Goal: Information Seeking & Learning: Learn about a topic

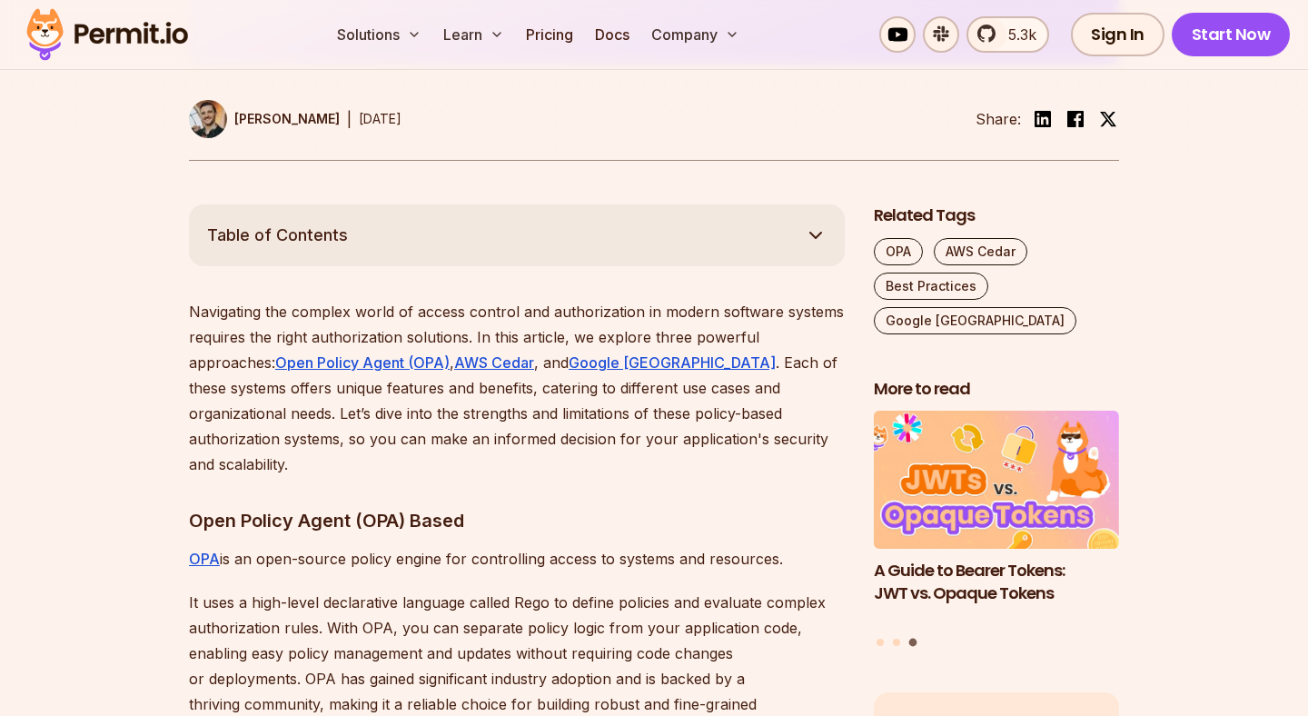
scroll to position [871, 0]
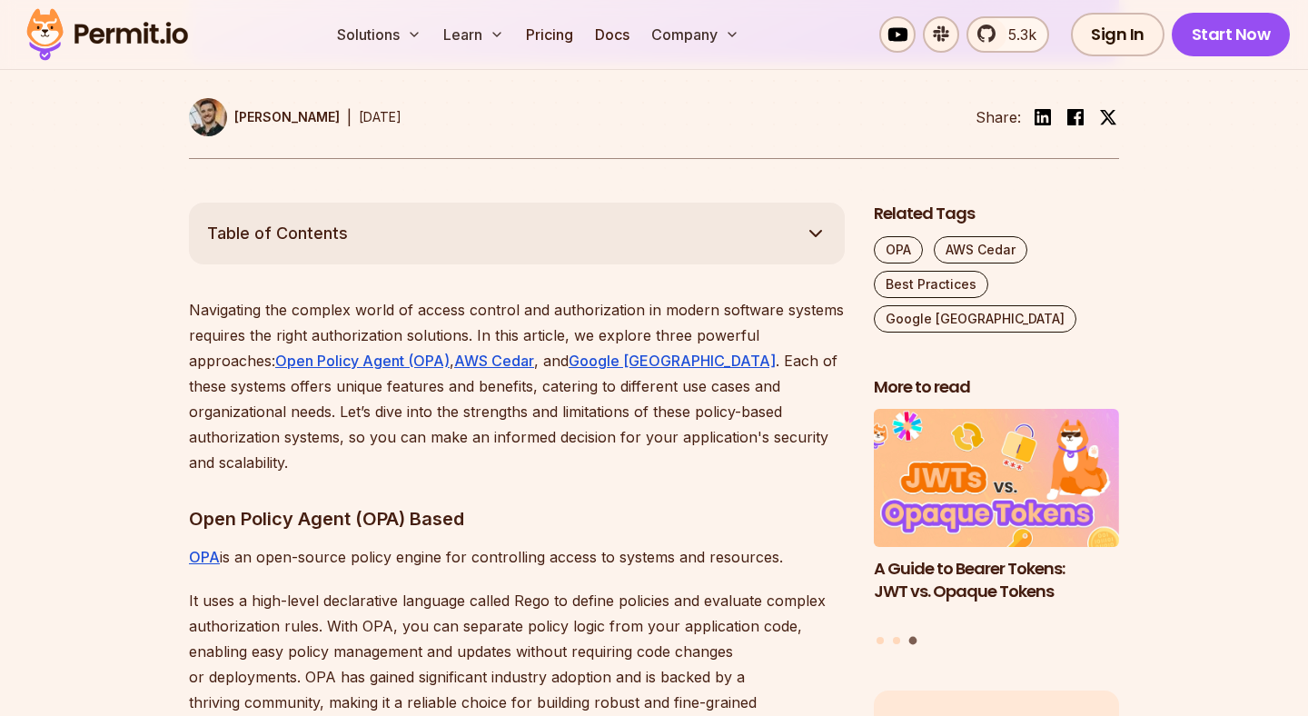
click at [781, 229] on button "Table of Contents" at bounding box center [517, 233] width 656 height 62
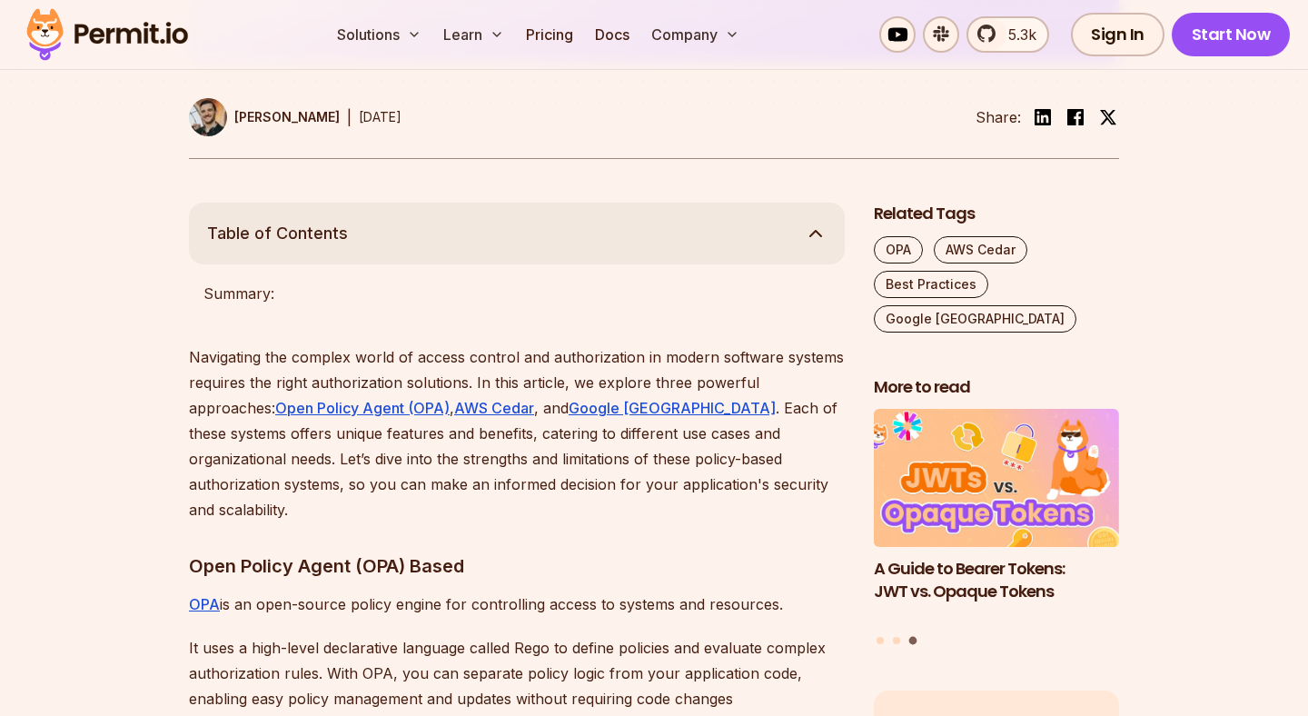
click at [781, 229] on button "Table of Contents" at bounding box center [517, 233] width 656 height 62
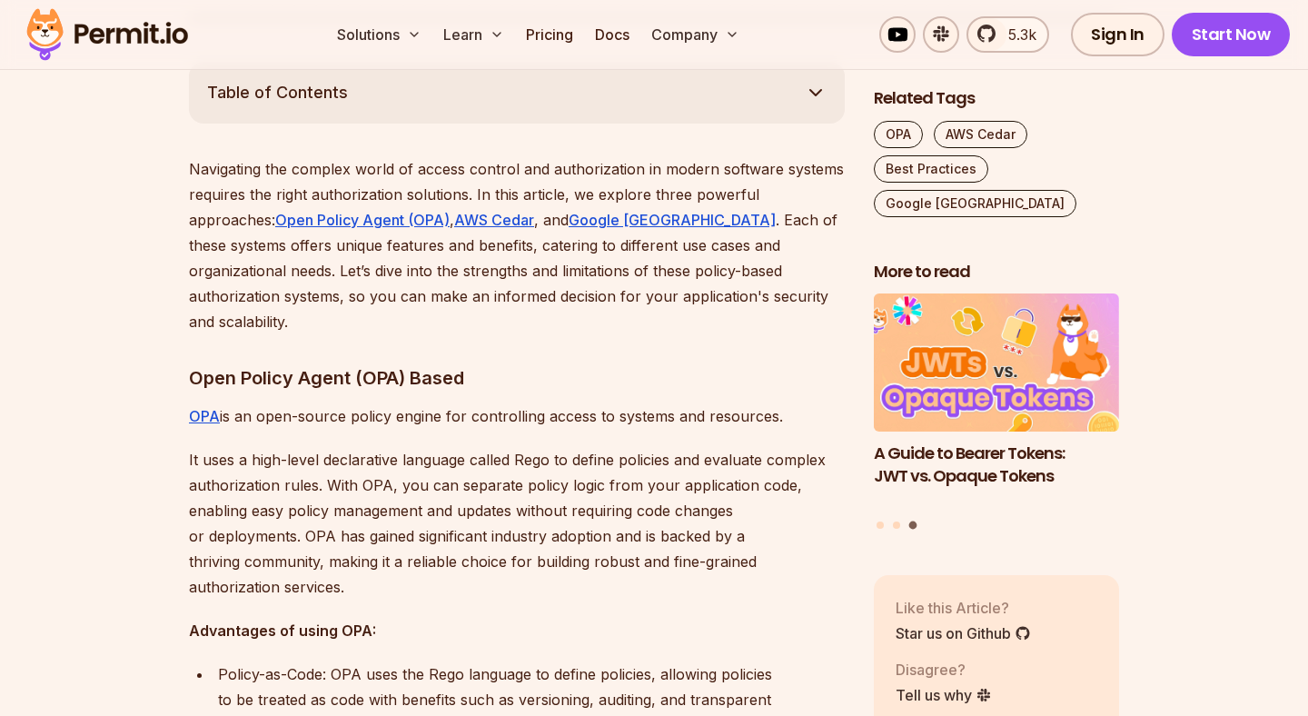
scroll to position [1013, 0]
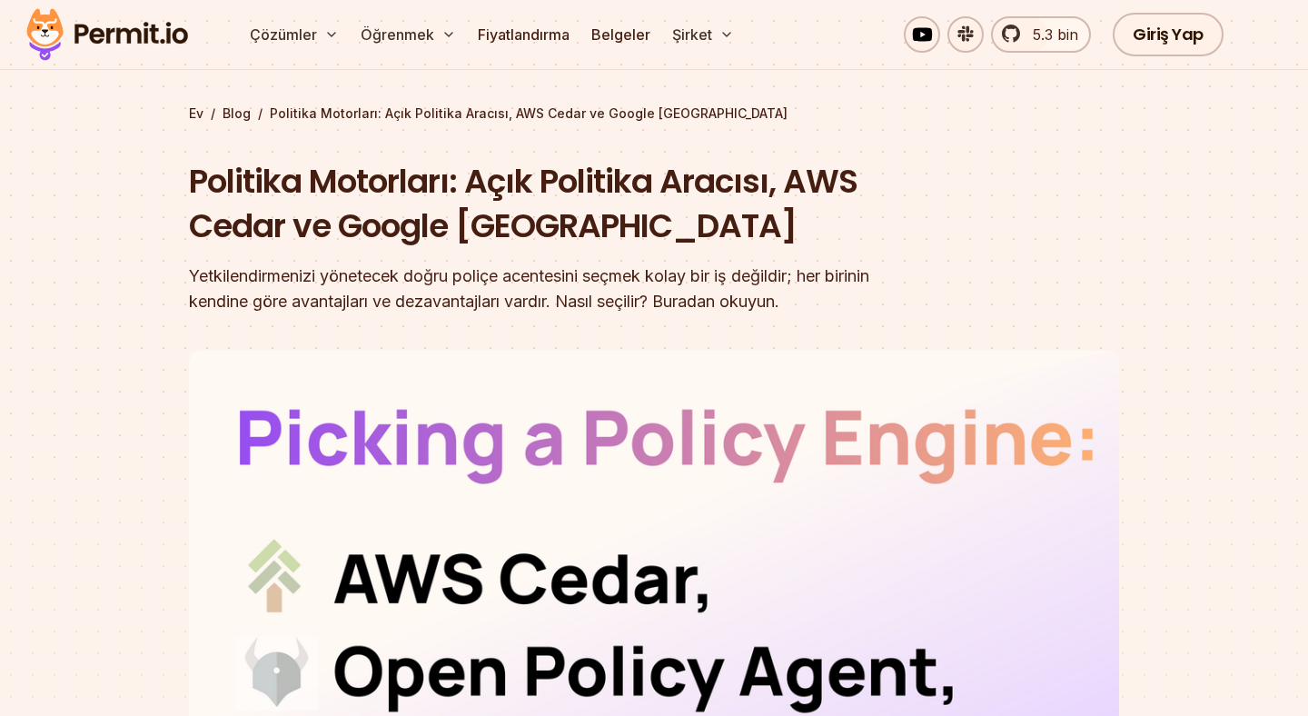
scroll to position [0, 0]
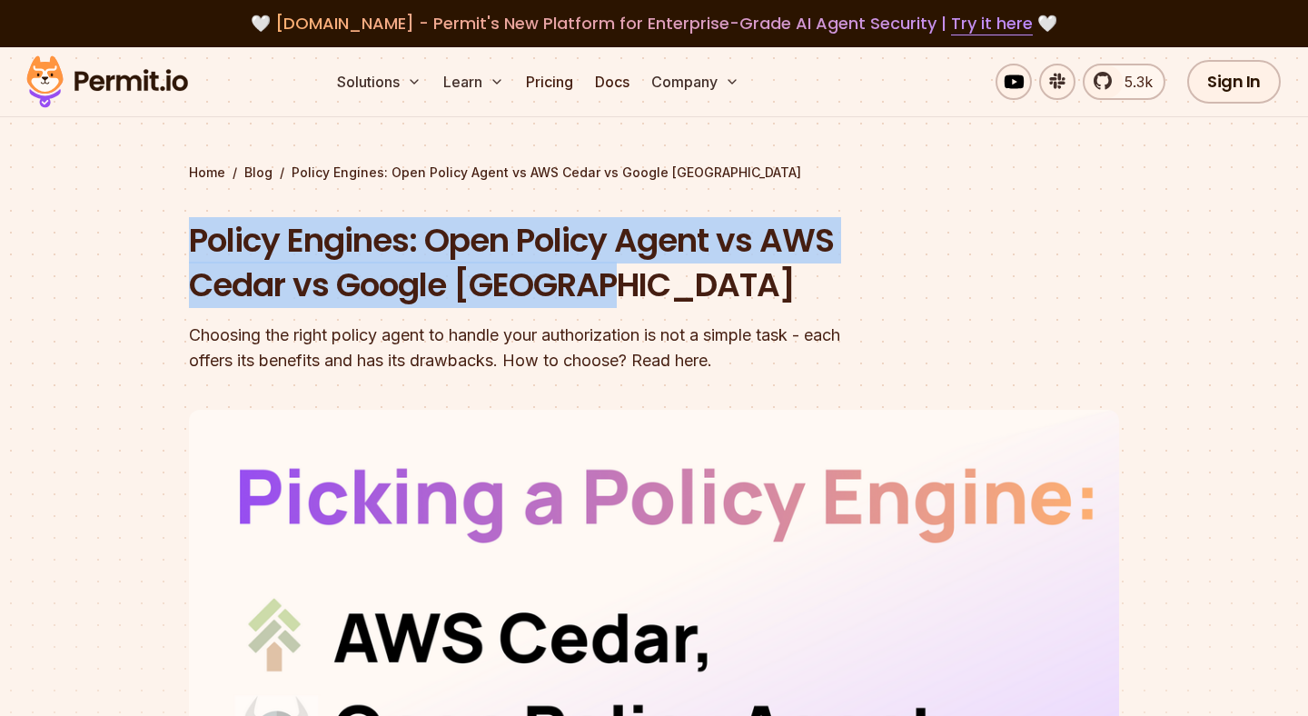
drag, startPoint x: 182, startPoint y: 231, endPoint x: 779, endPoint y: 302, distance: 601.8
click at [779, 302] on section "Home / Blog / Policy Engines: Open Policy Agent vs AWS Cedar vs Google Zanzibar…" at bounding box center [654, 560] width 1308 height 1026
copy h1 "Policy Engines: Open Policy Agent vs AWS Cedar vs Google [GEOGRAPHIC_DATA]"
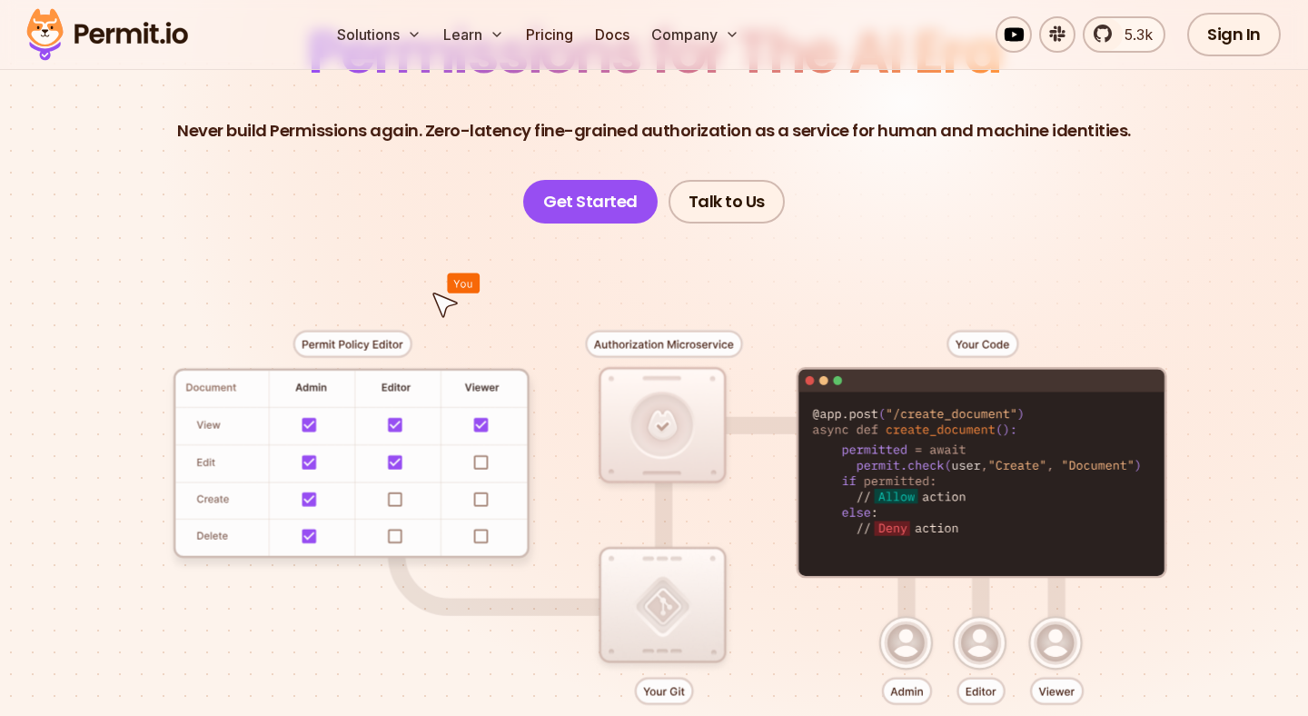
scroll to position [327, 0]
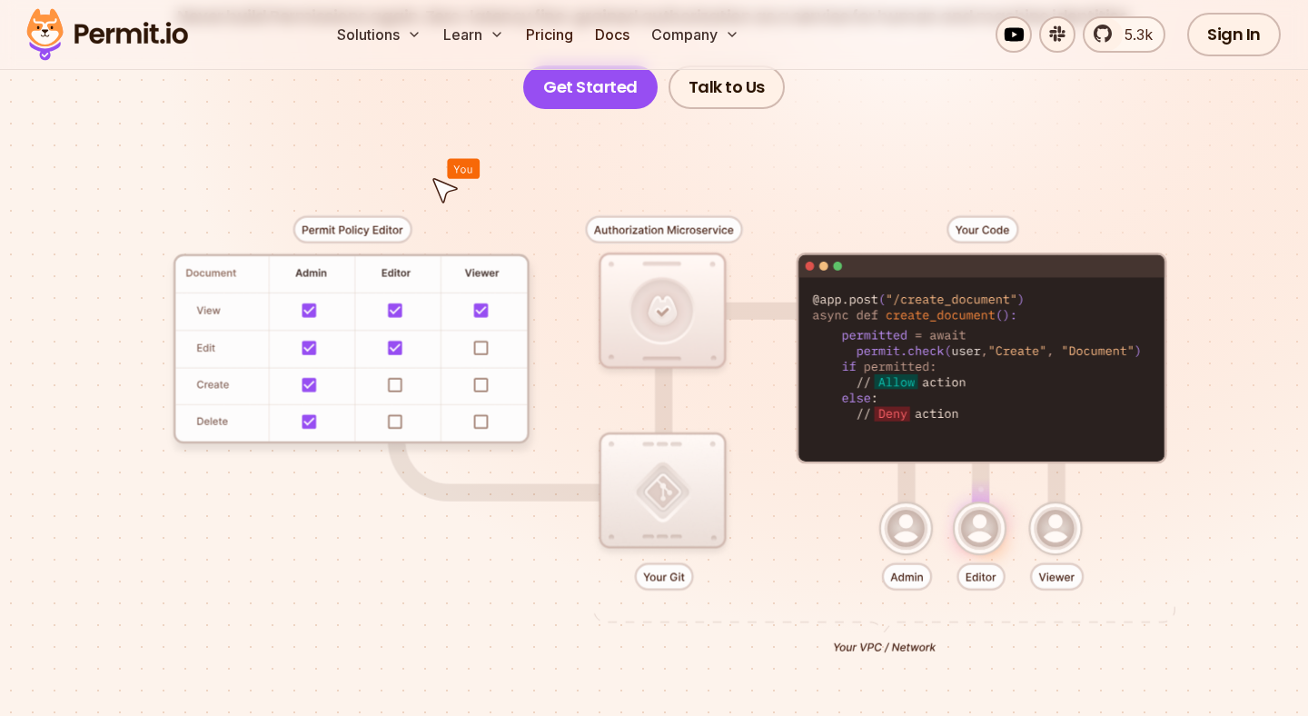
click at [1189, 240] on div at bounding box center [654, 428] width 1220 height 639
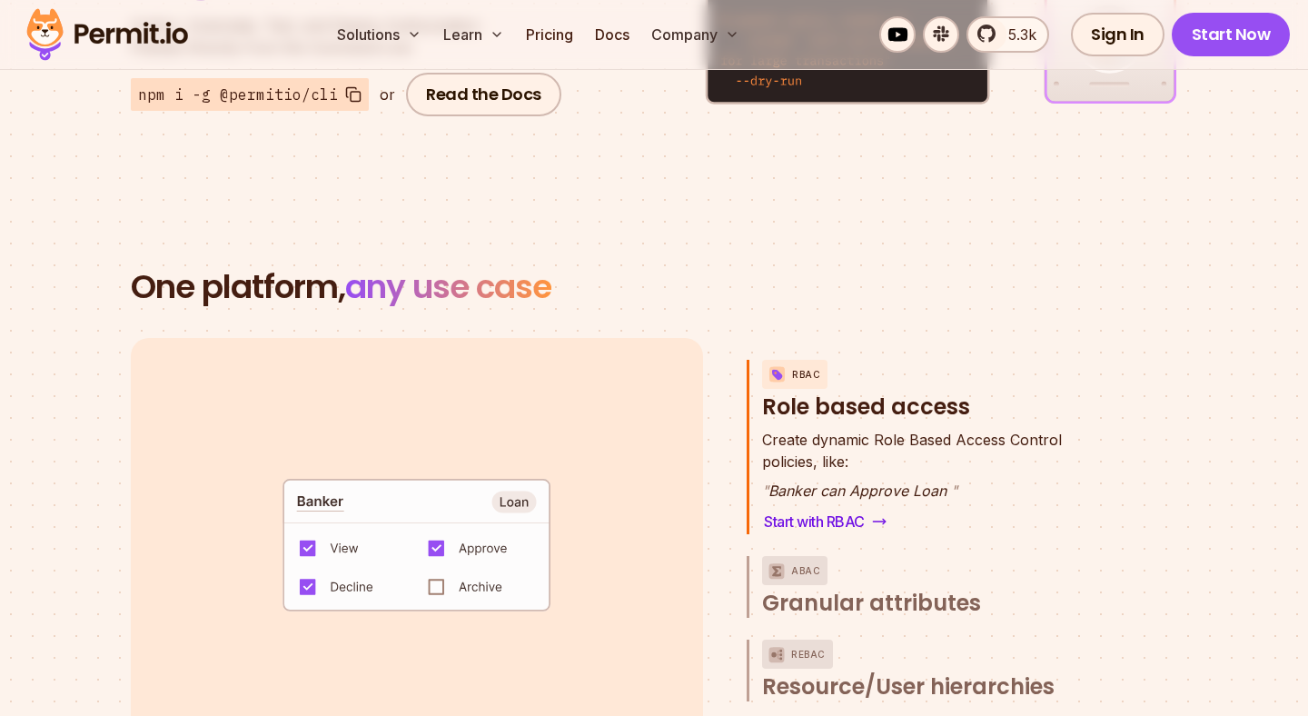
scroll to position [2410, 0]
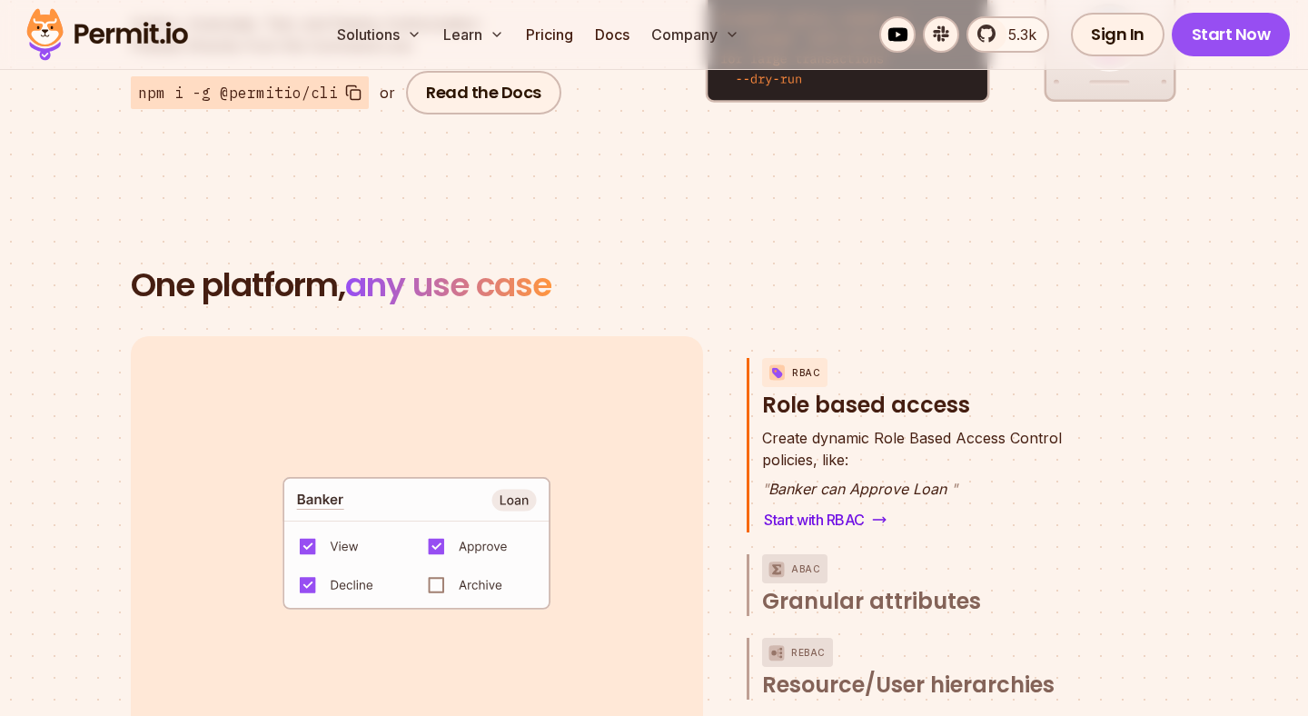
click at [1199, 249] on section "One platform, any use case RBAC Role based access default allow := false allow …" at bounding box center [654, 555] width 1308 height 750
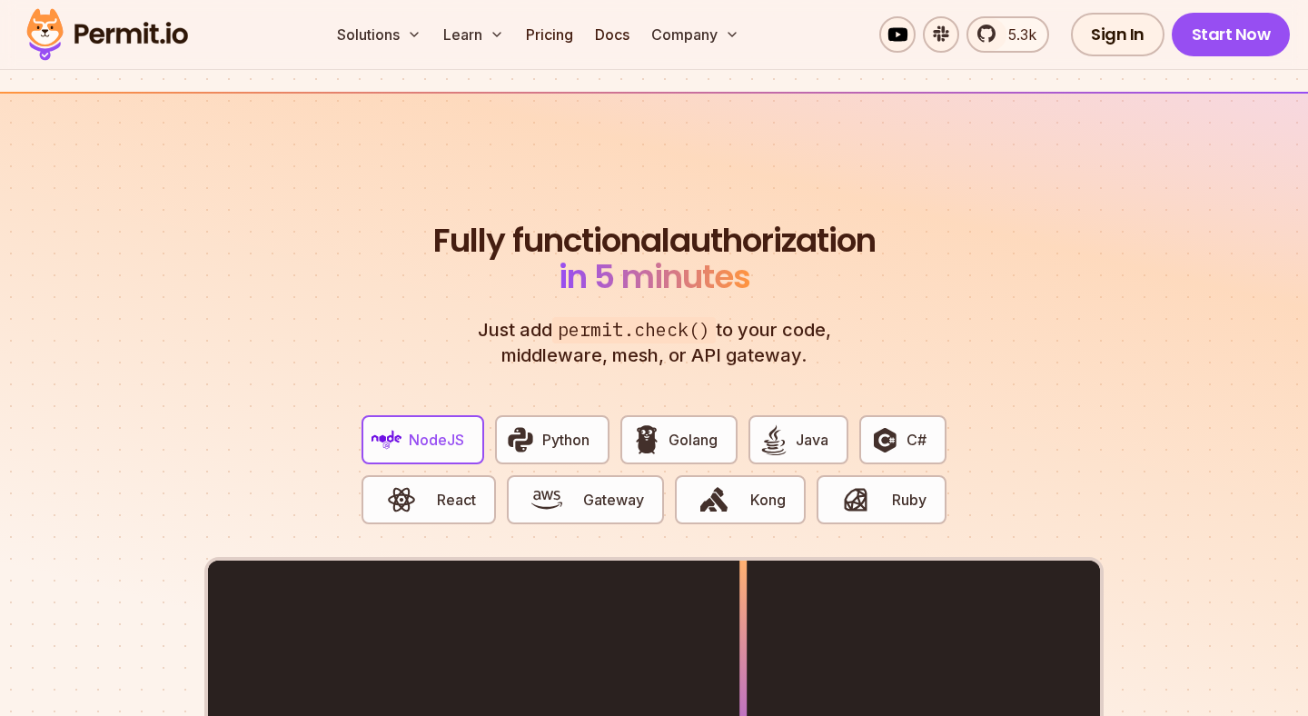
scroll to position [3218, 0]
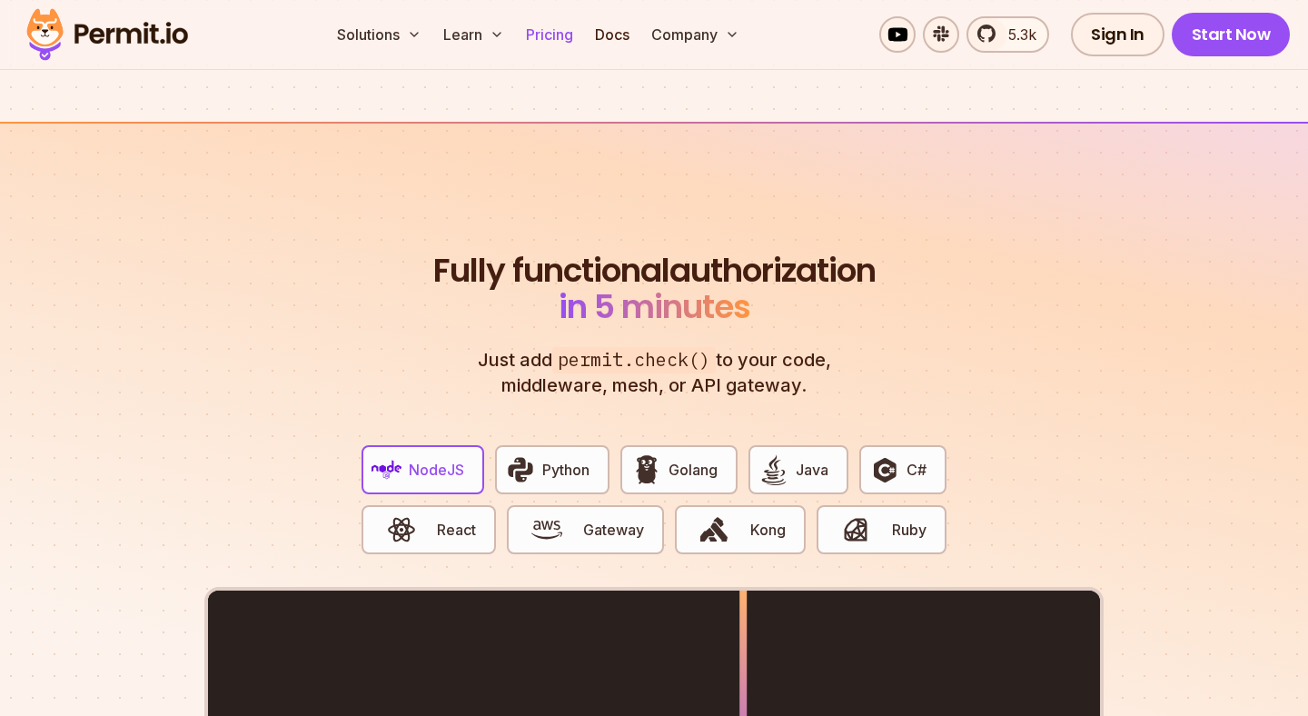
click at [548, 36] on link "Pricing" at bounding box center [549, 34] width 62 height 36
